Goal: Contribute content

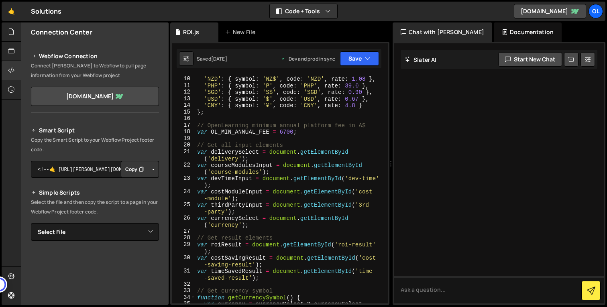
scroll to position [66, 0]
click at [13, 34] on icon at bounding box center [11, 31] width 6 height 9
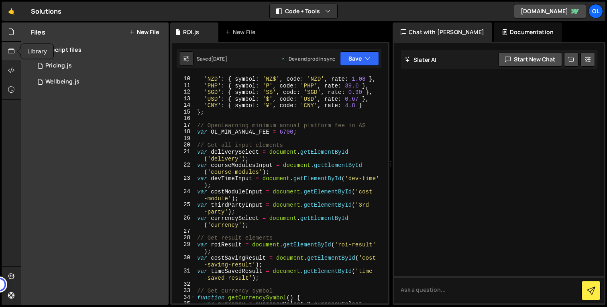
click at [15, 55] on div at bounding box center [12, 51] width 20 height 19
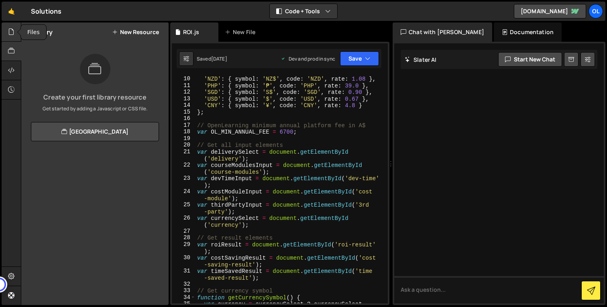
click at [13, 33] on icon at bounding box center [11, 31] width 6 height 9
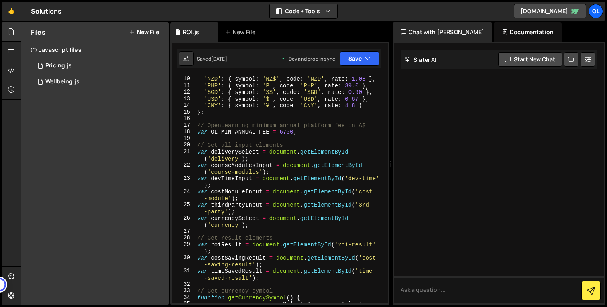
click at [71, 50] on div "Javascript files" at bounding box center [94, 50] width 147 height 16
click at [65, 51] on div "Javascript files" at bounding box center [94, 50] width 147 height 16
click at [12, 69] on icon at bounding box center [11, 70] width 6 height 9
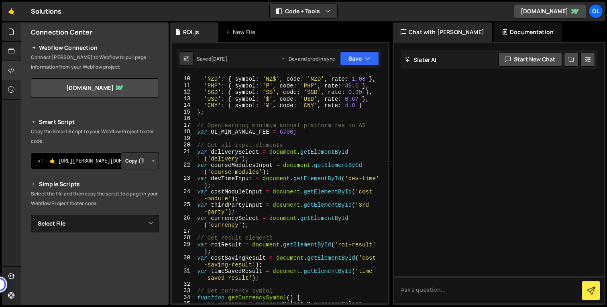
scroll to position [0, 0]
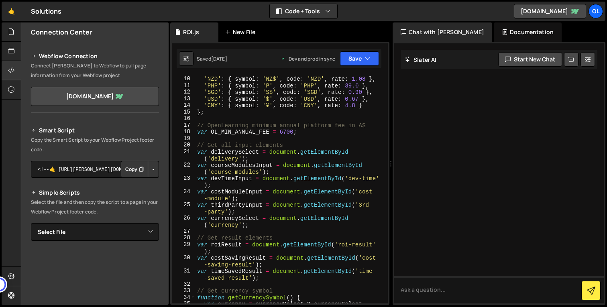
click at [240, 34] on div "New File" at bounding box center [242, 32] width 34 height 8
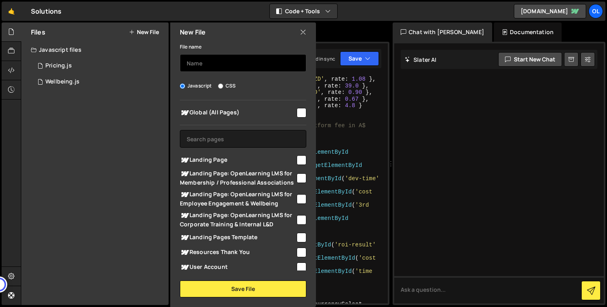
click at [230, 64] on input "text" at bounding box center [243, 63] width 127 height 18
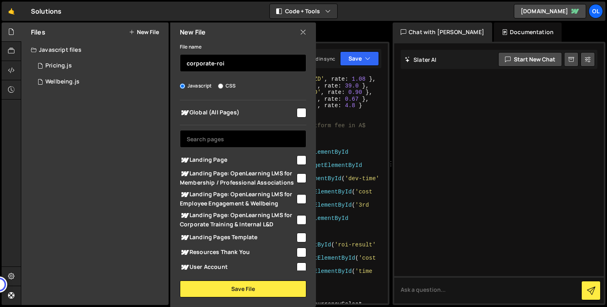
type input "corporate-roi"
click at [265, 138] on input "text" at bounding box center [243, 139] width 127 height 18
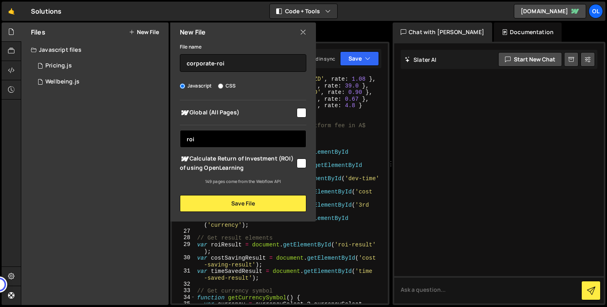
type input "roi"
